Goal: Find specific page/section: Find specific page/section

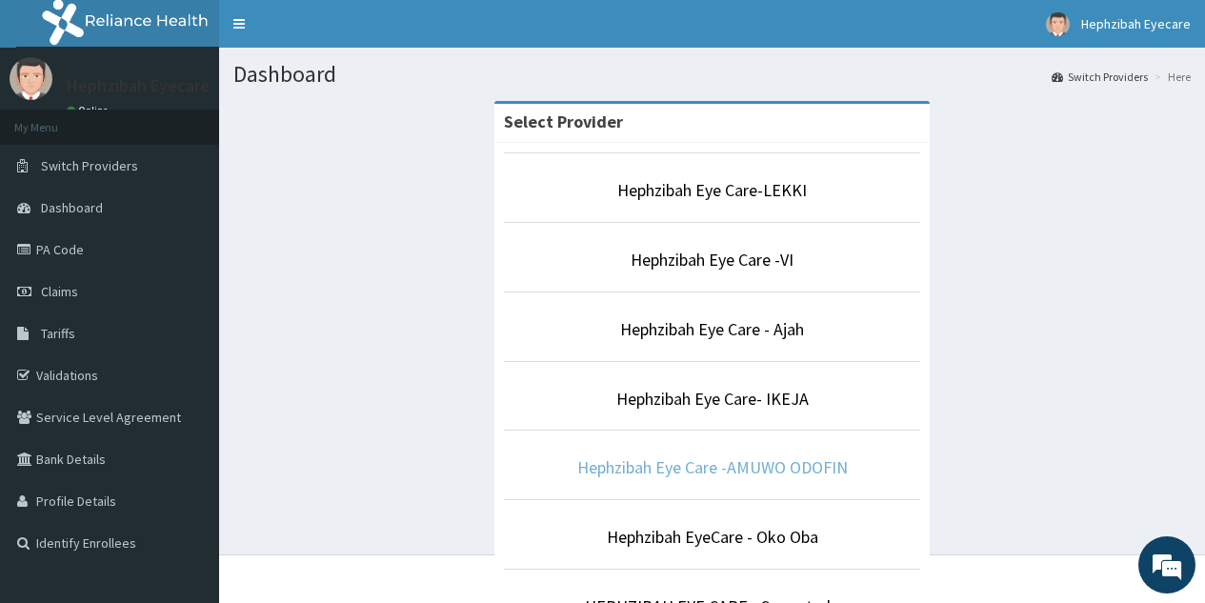
click at [707, 472] on link "Hephzibah Eye Care -AMUWO ODOFIN" at bounding box center [712, 467] width 271 height 22
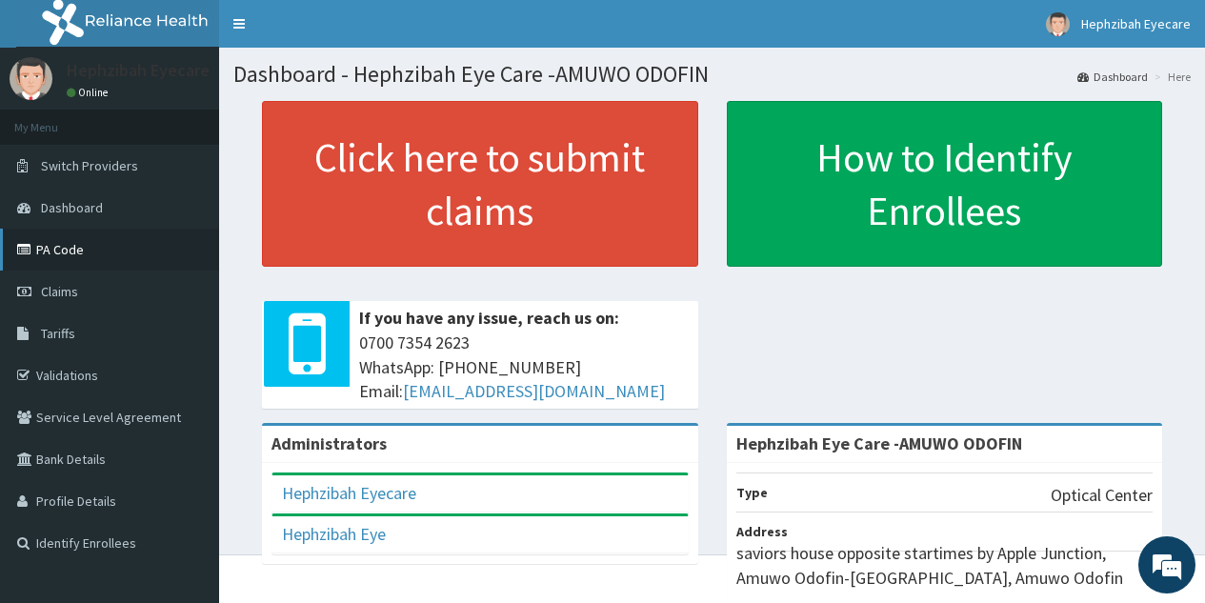
click at [86, 250] on link "PA Code" at bounding box center [109, 250] width 219 height 42
